Goal: Communication & Community: Share content

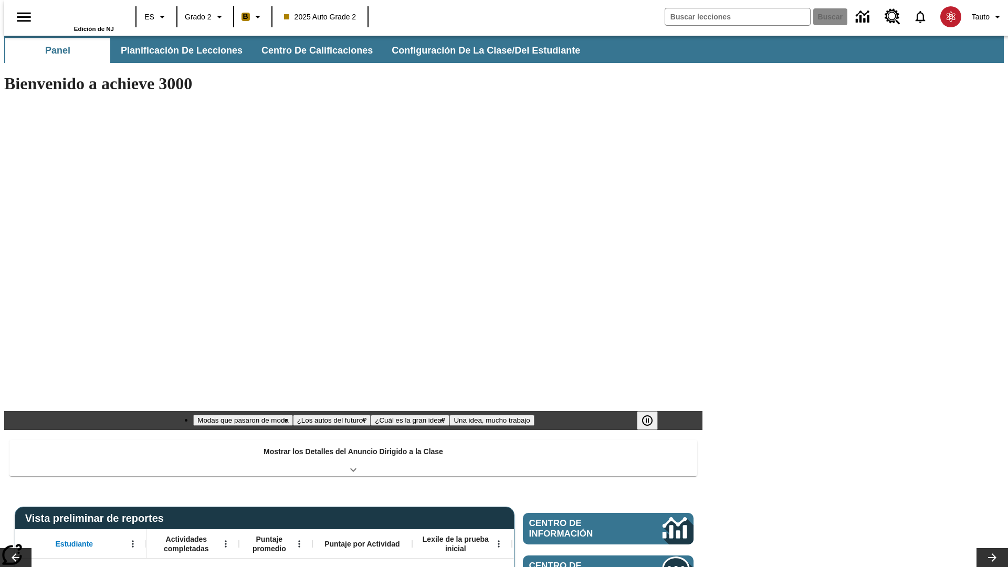
type input "-1"
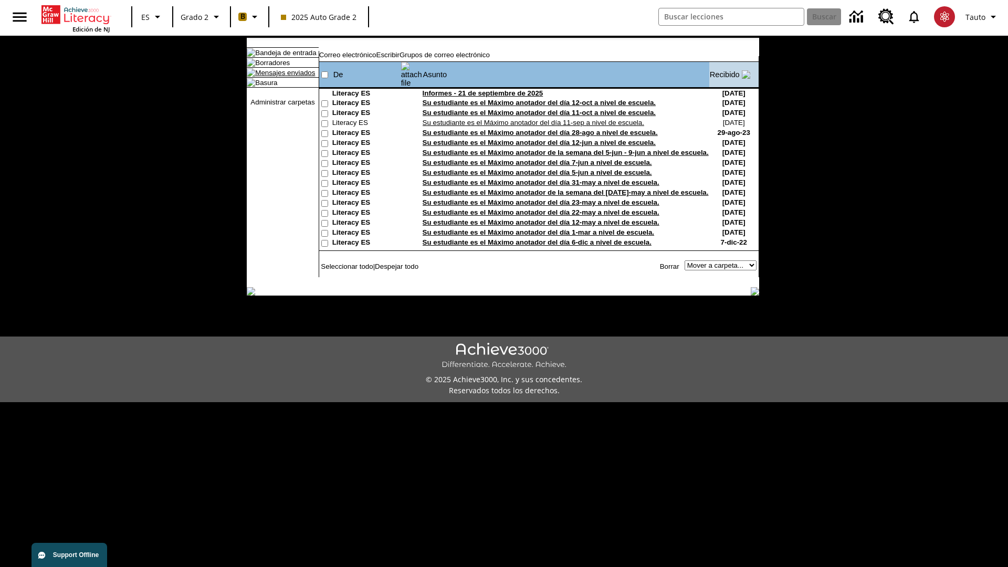
click at [280, 77] on link "Mensajes enviados" at bounding box center [285, 73] width 60 height 8
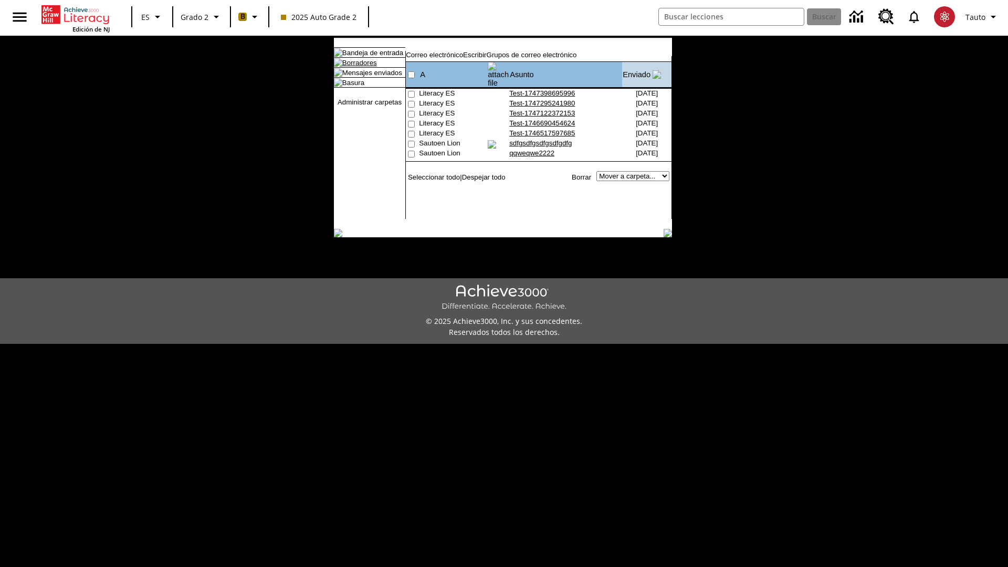
click at [351, 67] on link "Borradores" at bounding box center [359, 63] width 35 height 8
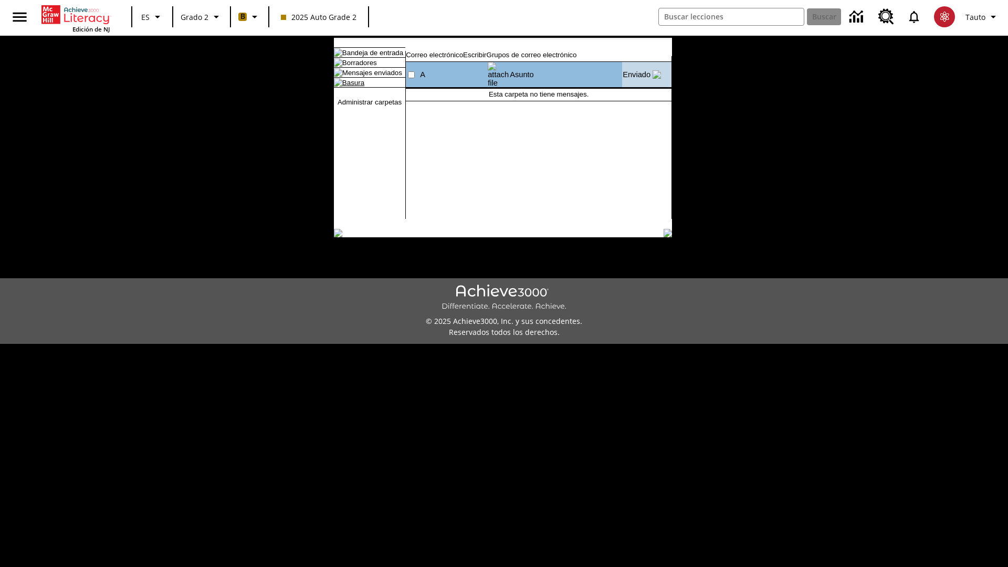
click at [345, 87] on link "Basura" at bounding box center [353, 83] width 22 height 8
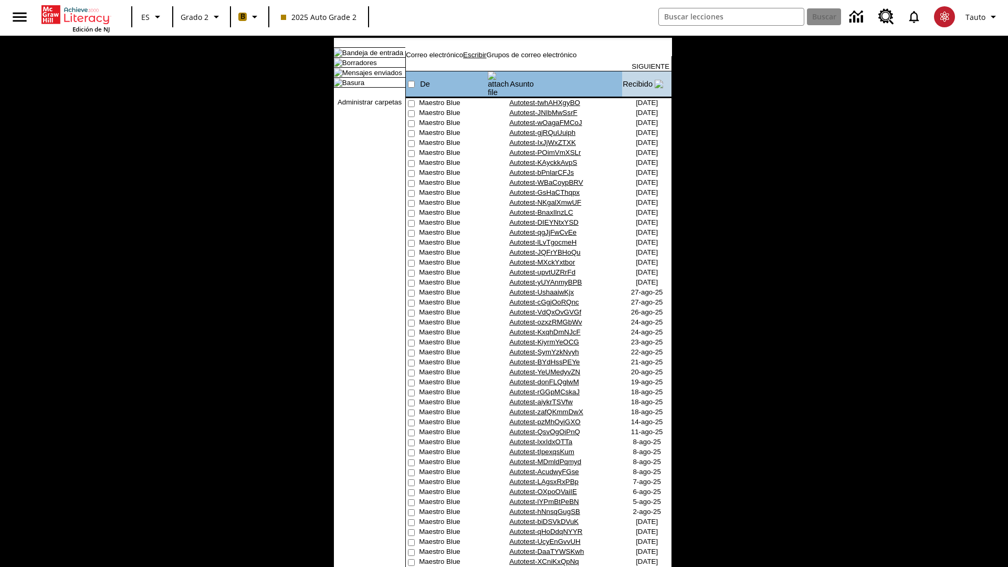
click at [486, 59] on link "Escribir" at bounding box center [474, 55] width 23 height 8
